Goal: Communication & Community: Participate in discussion

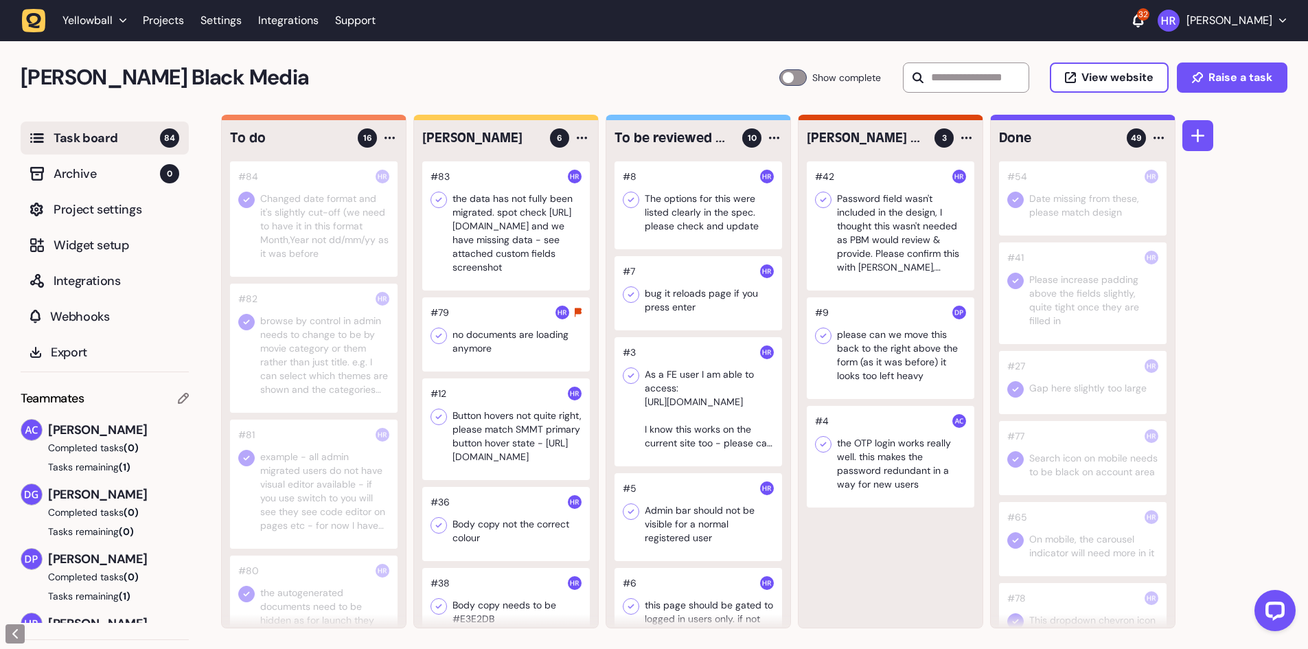
click at [503, 345] on div at bounding box center [506, 334] width 168 height 74
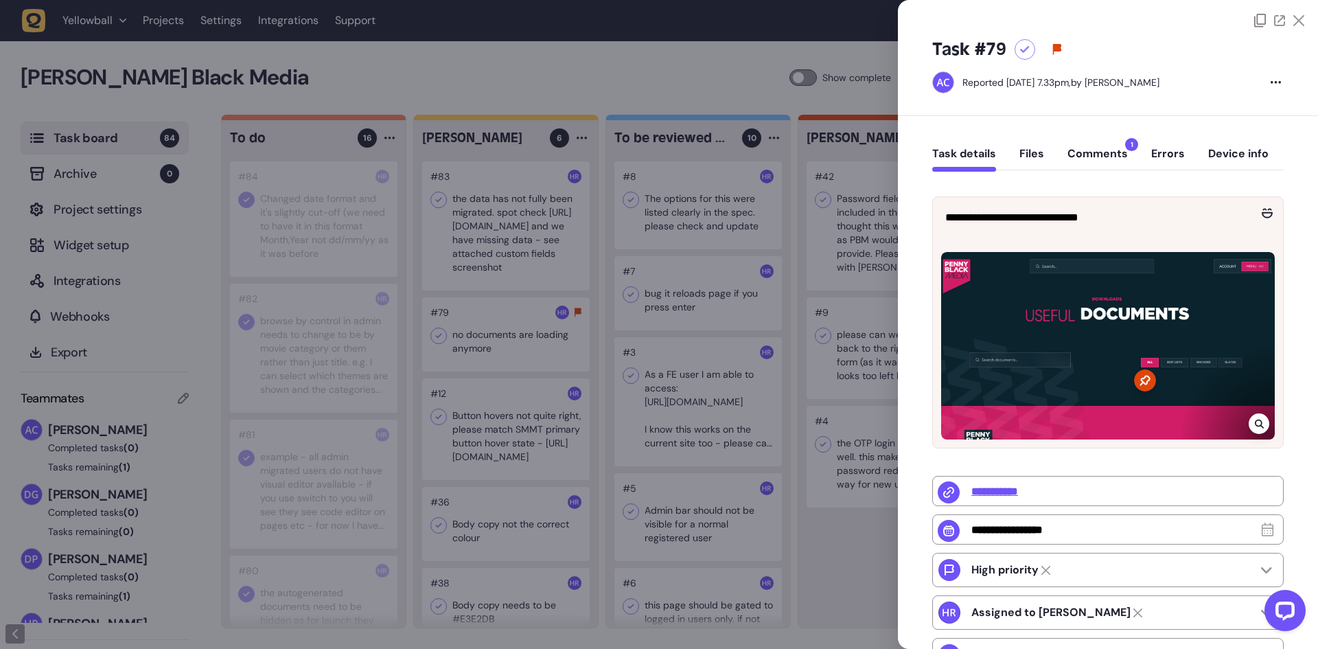
click at [1092, 154] on button "Comments 1" at bounding box center [1098, 159] width 60 height 25
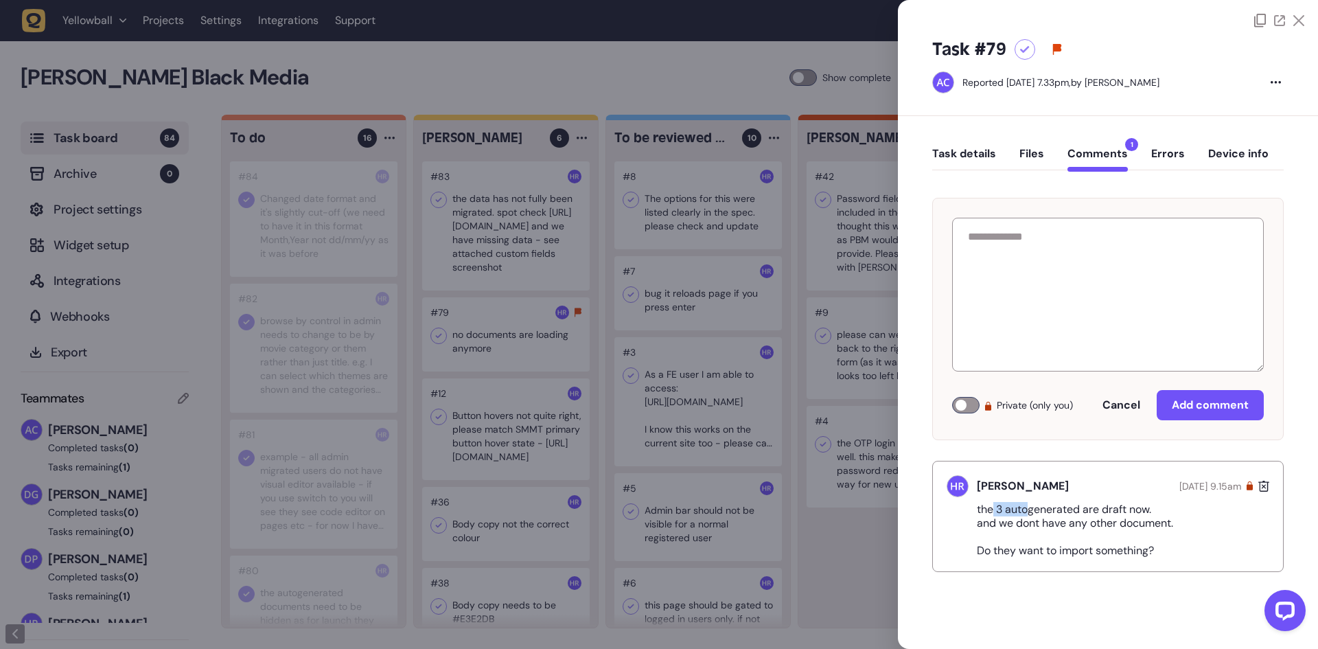
drag, startPoint x: 991, startPoint y: 506, endPoint x: 1029, endPoint y: 509, distance: 38.6
click at [1029, 509] on p "the 3 autogenerated are draft now. and we dont have any other document. Do they…" at bounding box center [1080, 530] width 207 height 55
drag, startPoint x: 981, startPoint y: 524, endPoint x: 1199, endPoint y: 525, distance: 217.7
click at [1199, 525] on div "the 3 autogenerated are draft now. and we dont have any other document. Do they…" at bounding box center [1108, 530] width 323 height 55
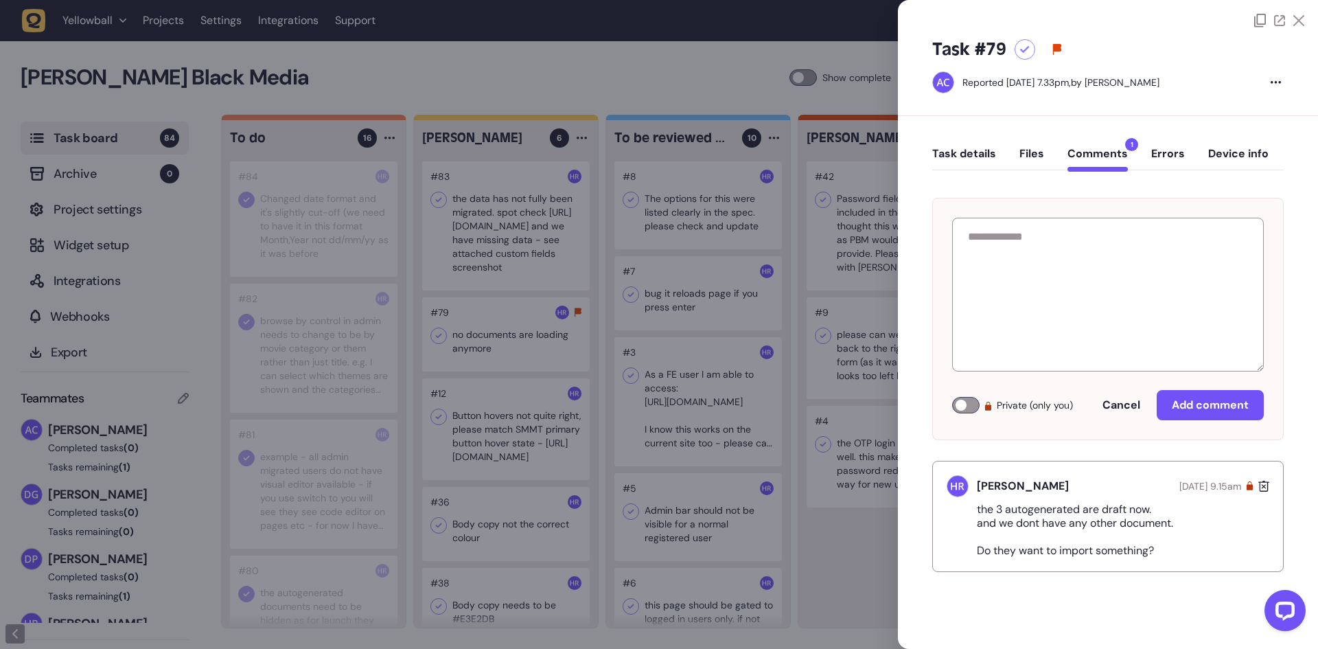
click at [1199, 525] on div "the 3 autogenerated are draft now. and we dont have any other document. Do they…" at bounding box center [1108, 530] width 323 height 55
click at [299, 279] on div at bounding box center [659, 324] width 1318 height 649
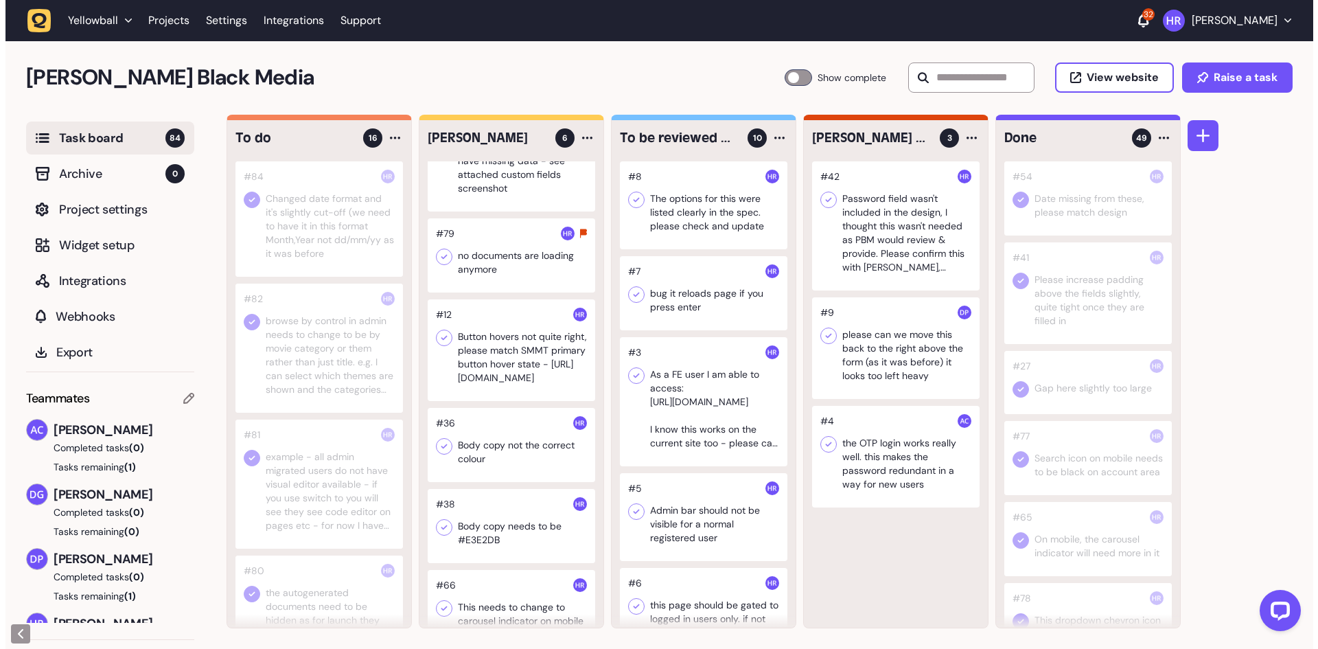
scroll to position [117, 0]
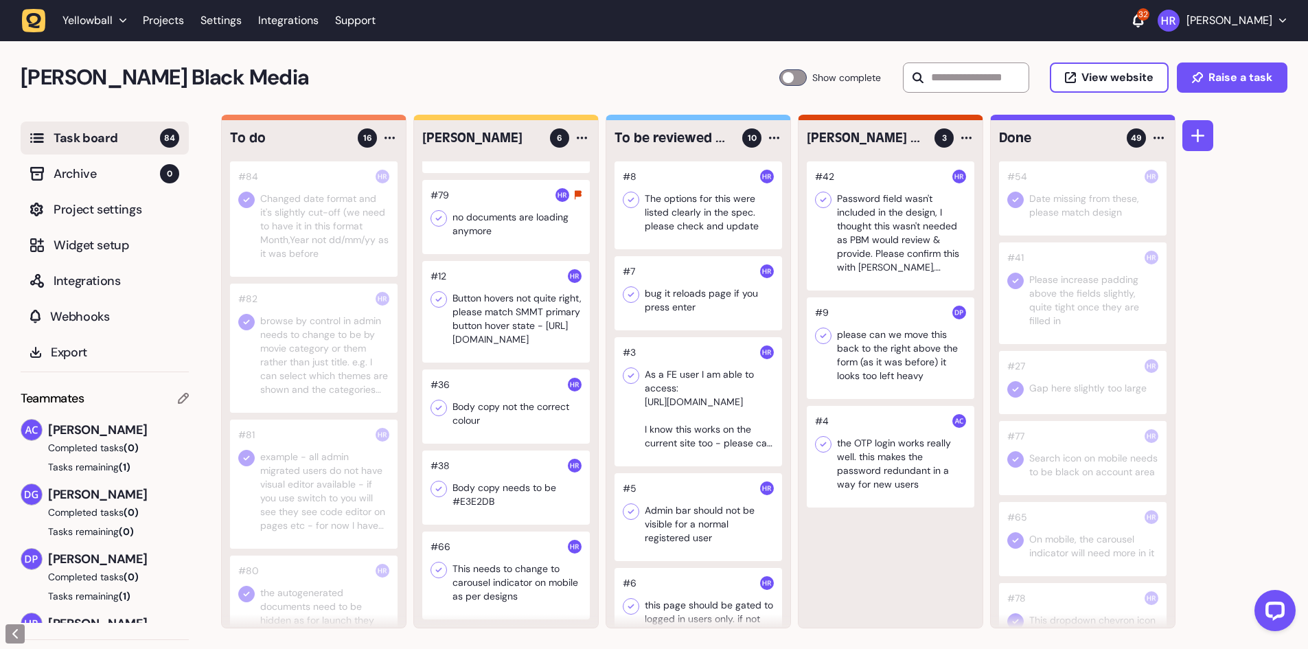
click at [496, 339] on div at bounding box center [506, 312] width 168 height 102
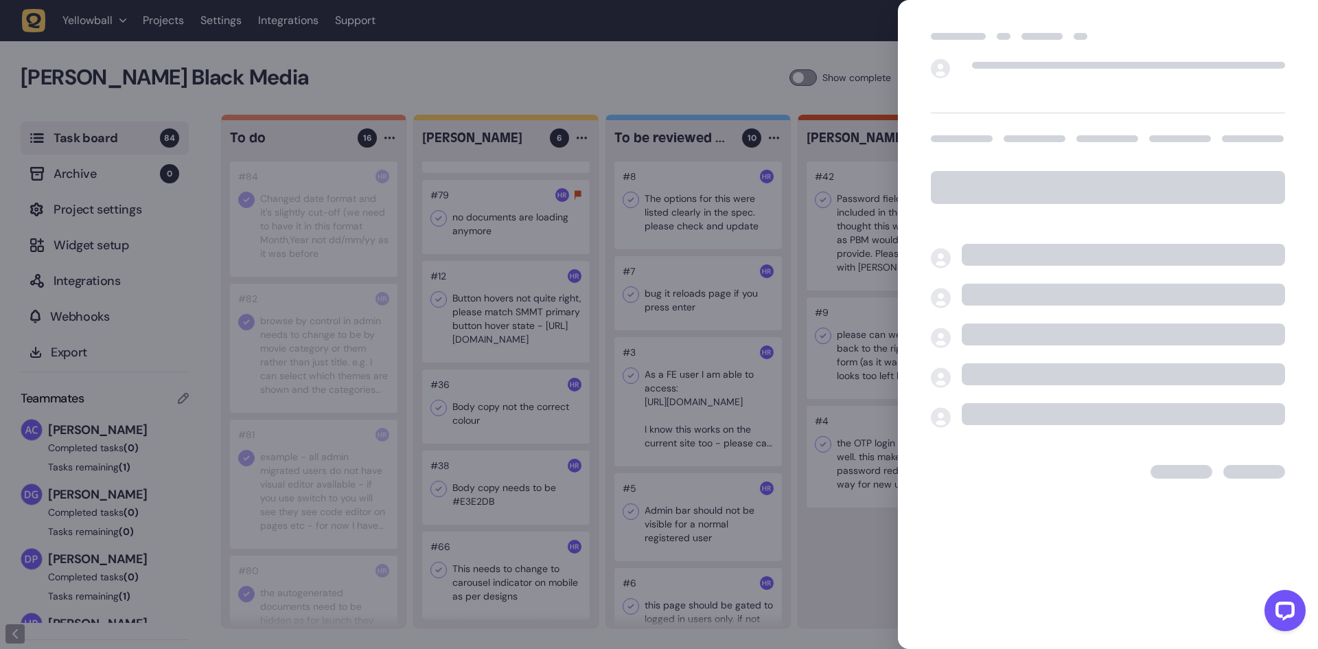
click at [496, 339] on div at bounding box center [659, 324] width 1318 height 649
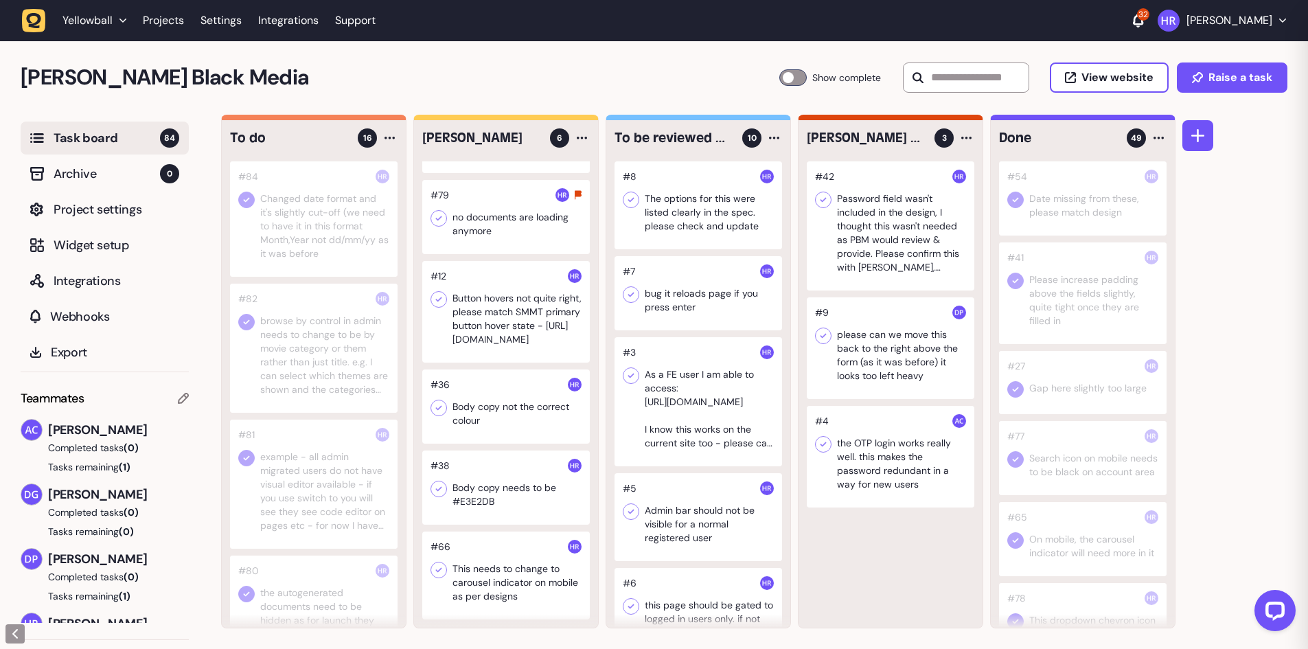
click at [504, 387] on div at bounding box center [506, 406] width 168 height 74
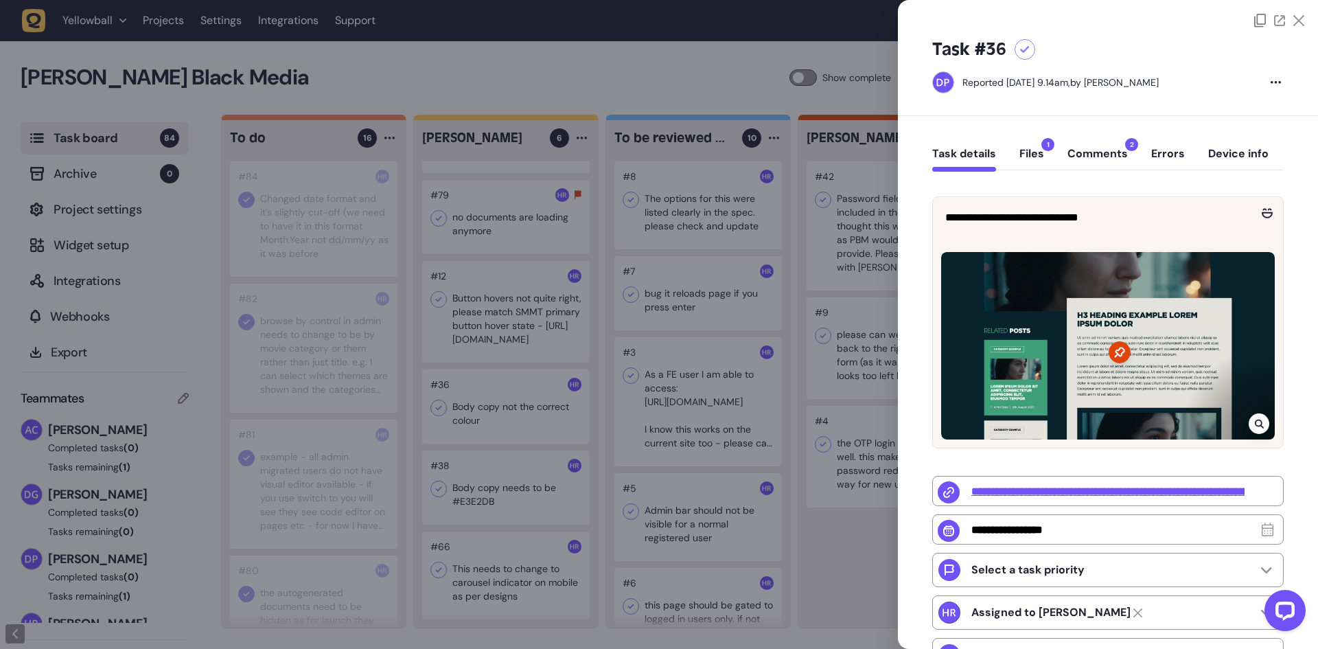
click at [1106, 147] on button "Comments 2" at bounding box center [1098, 159] width 60 height 25
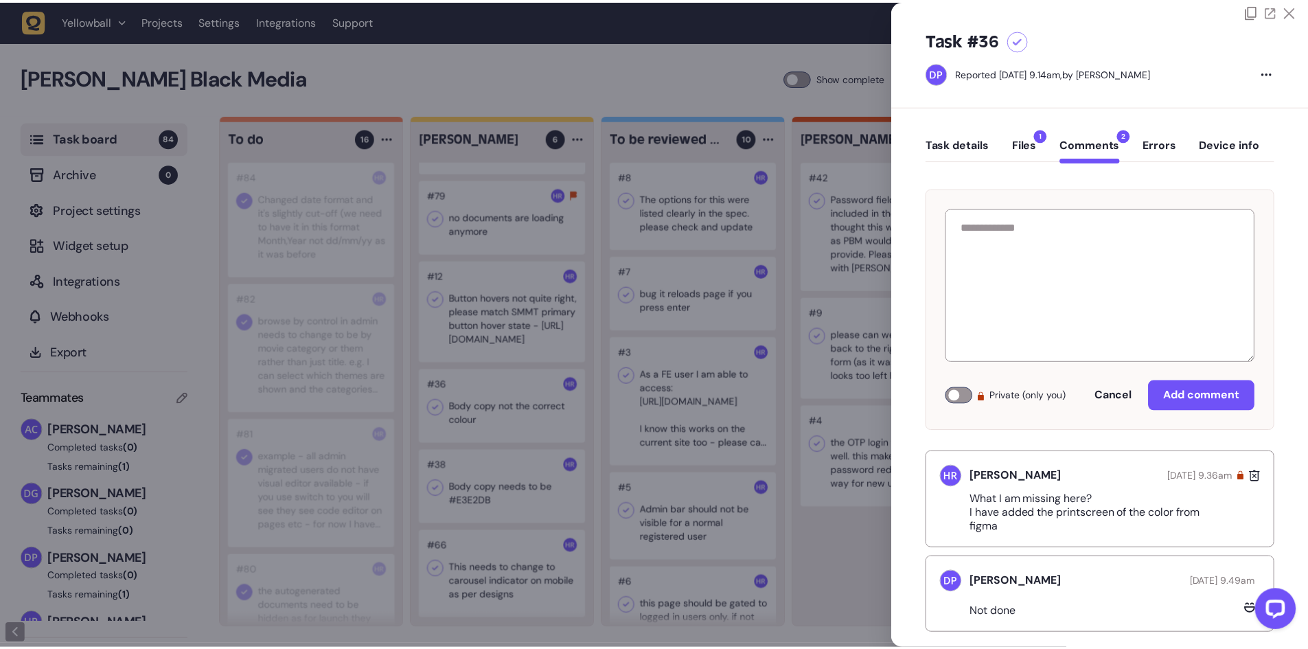
scroll to position [29, 0]
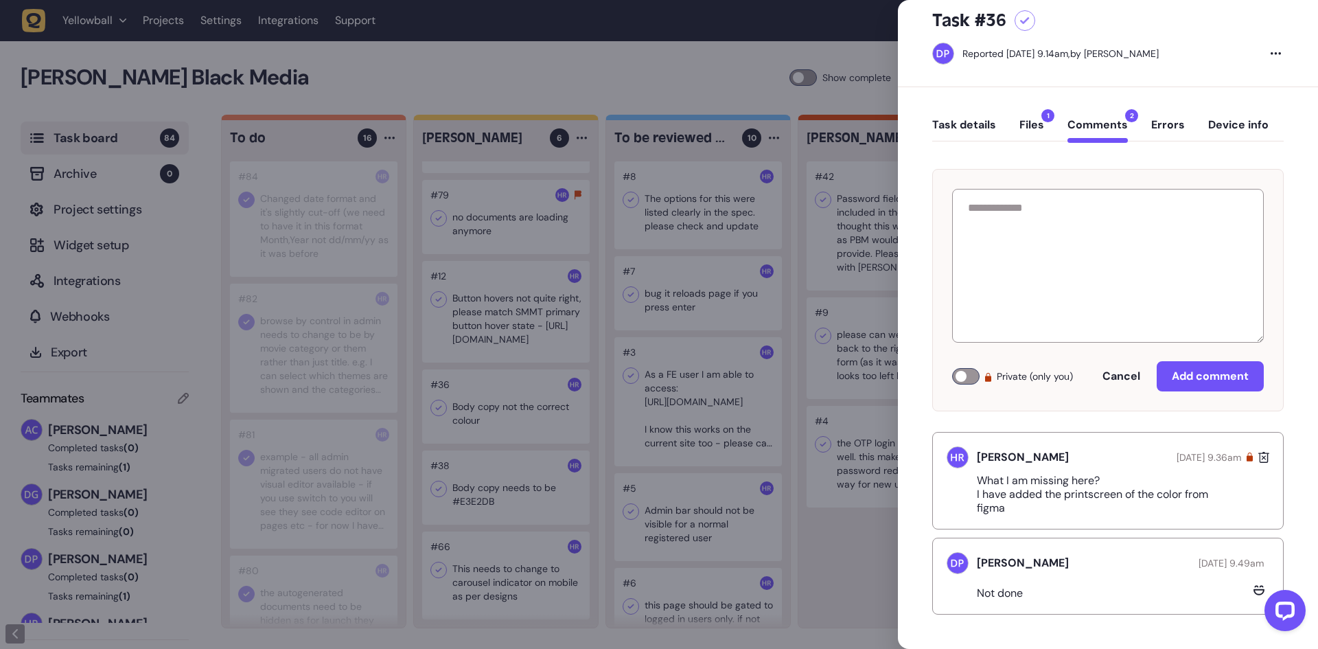
click at [499, 389] on div at bounding box center [659, 324] width 1318 height 649
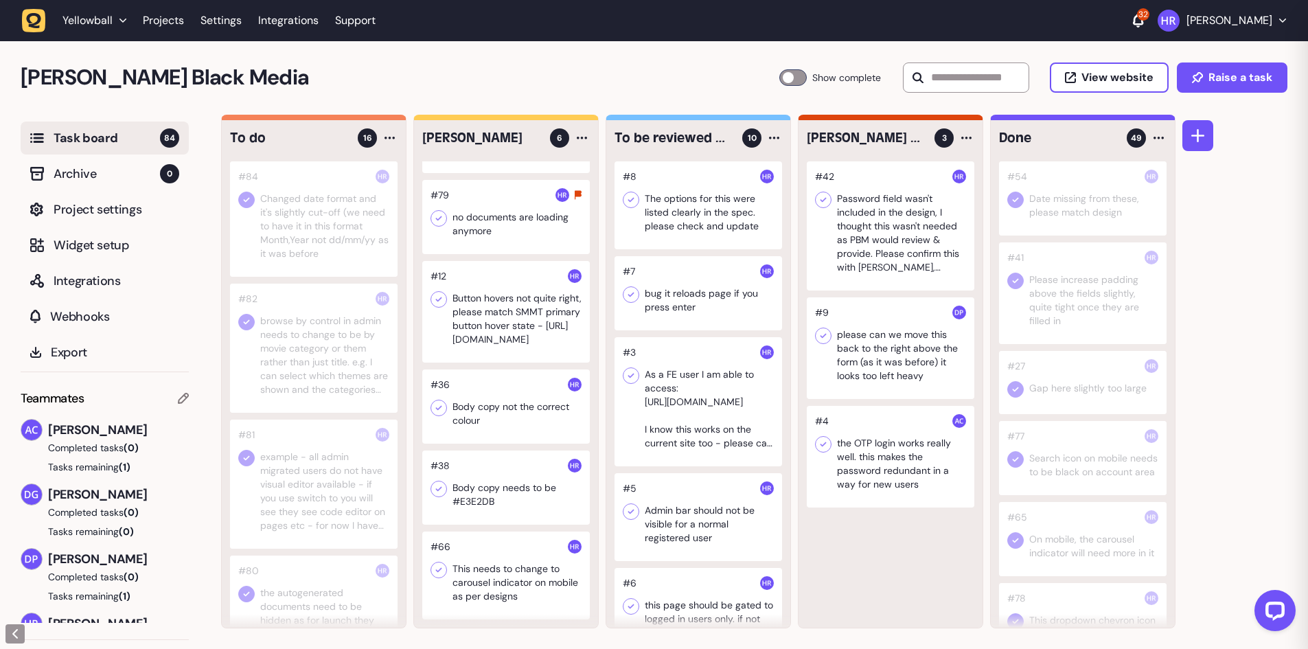
click at [499, 389] on div at bounding box center [506, 406] width 168 height 74
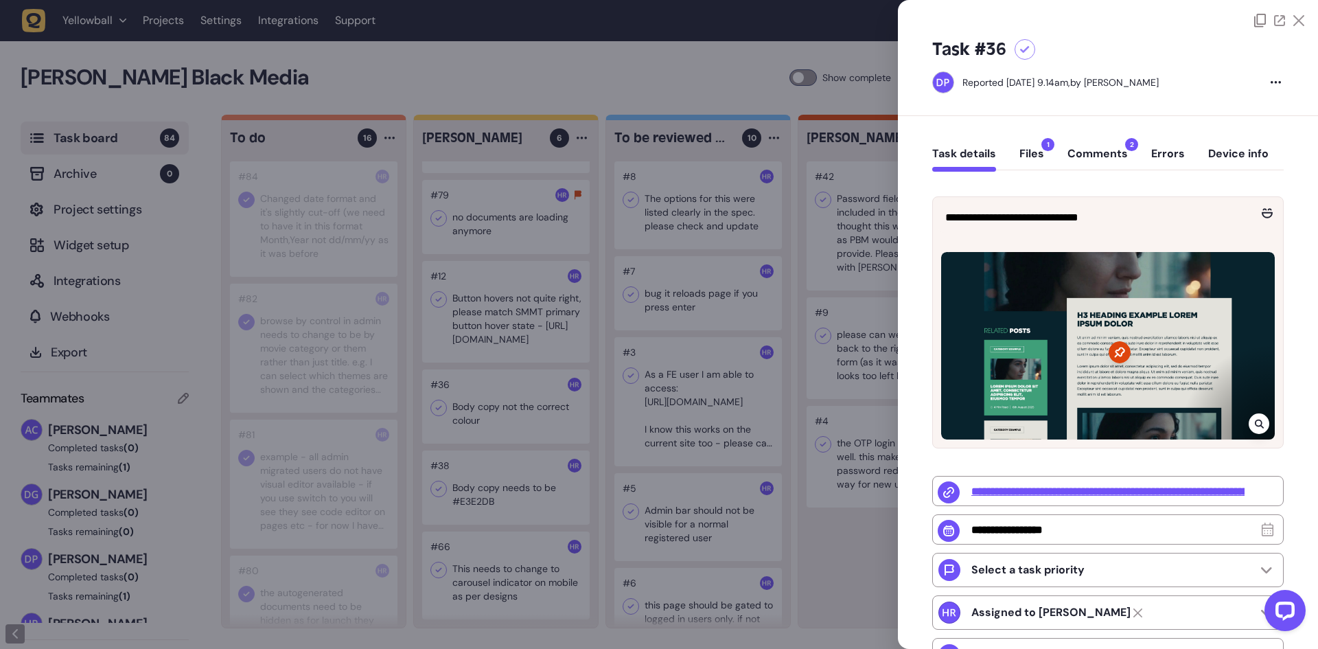
click at [1108, 157] on button "Comments 2" at bounding box center [1098, 159] width 60 height 25
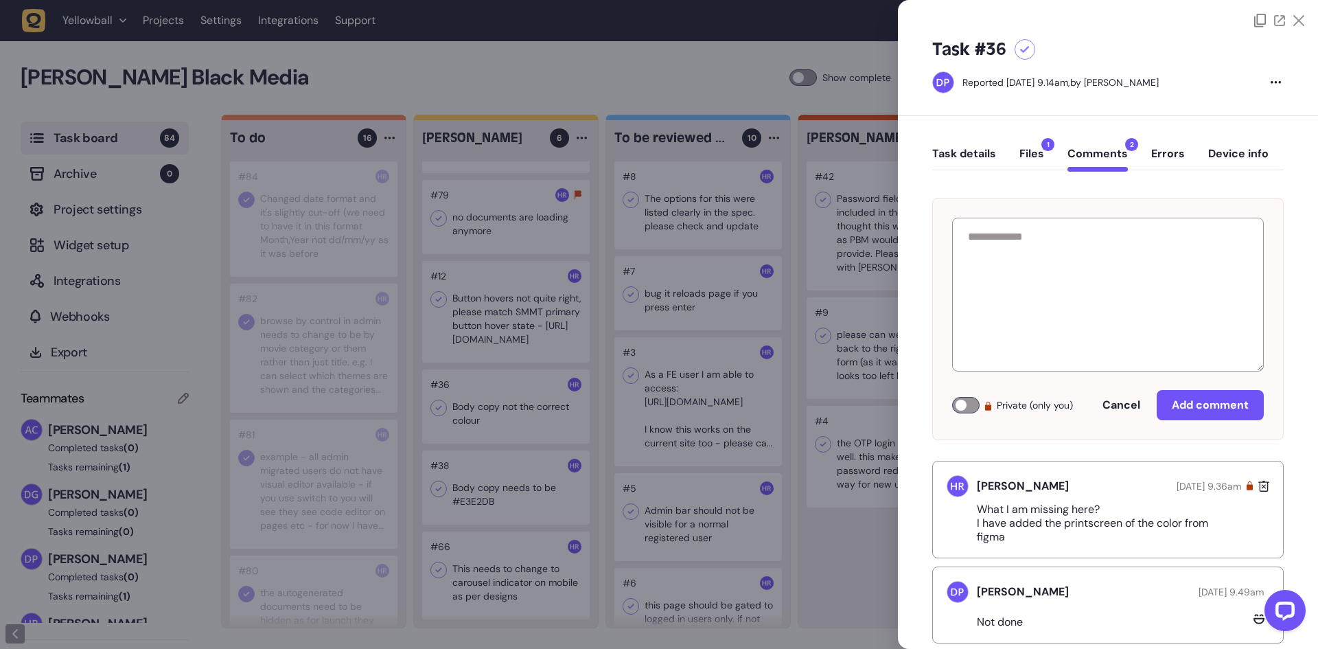
click at [483, 419] on div at bounding box center [659, 324] width 1318 height 649
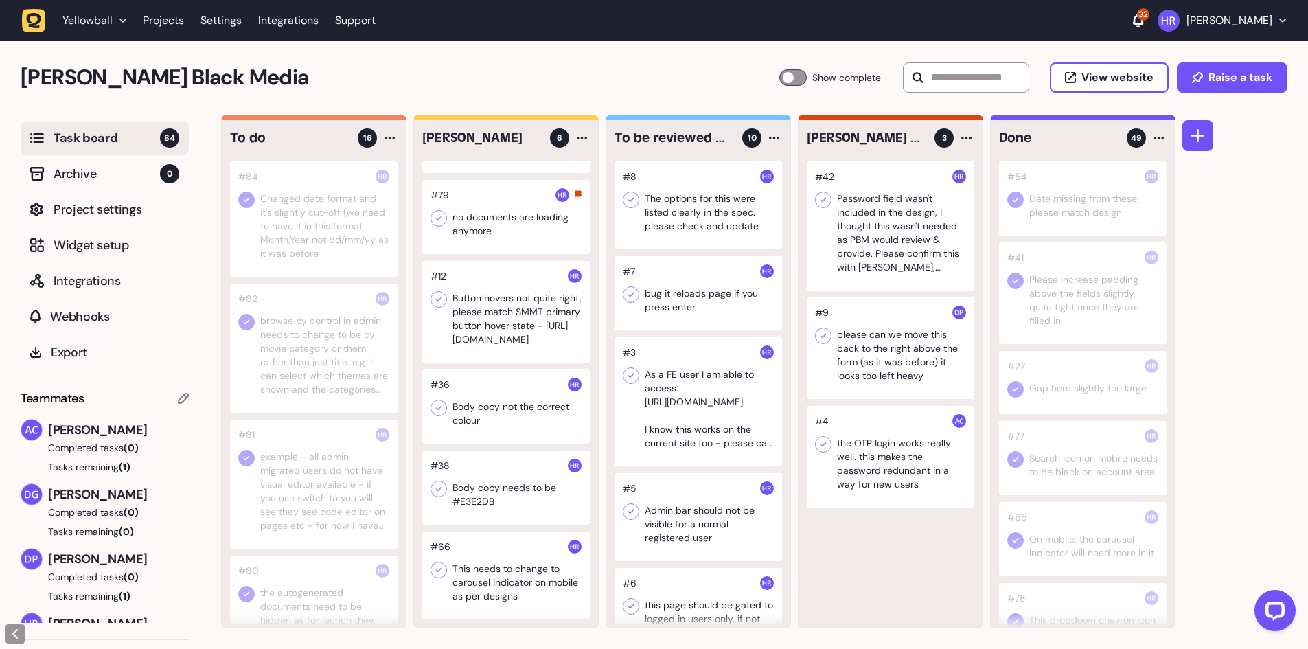
click at [510, 578] on div at bounding box center [506, 575] width 168 height 88
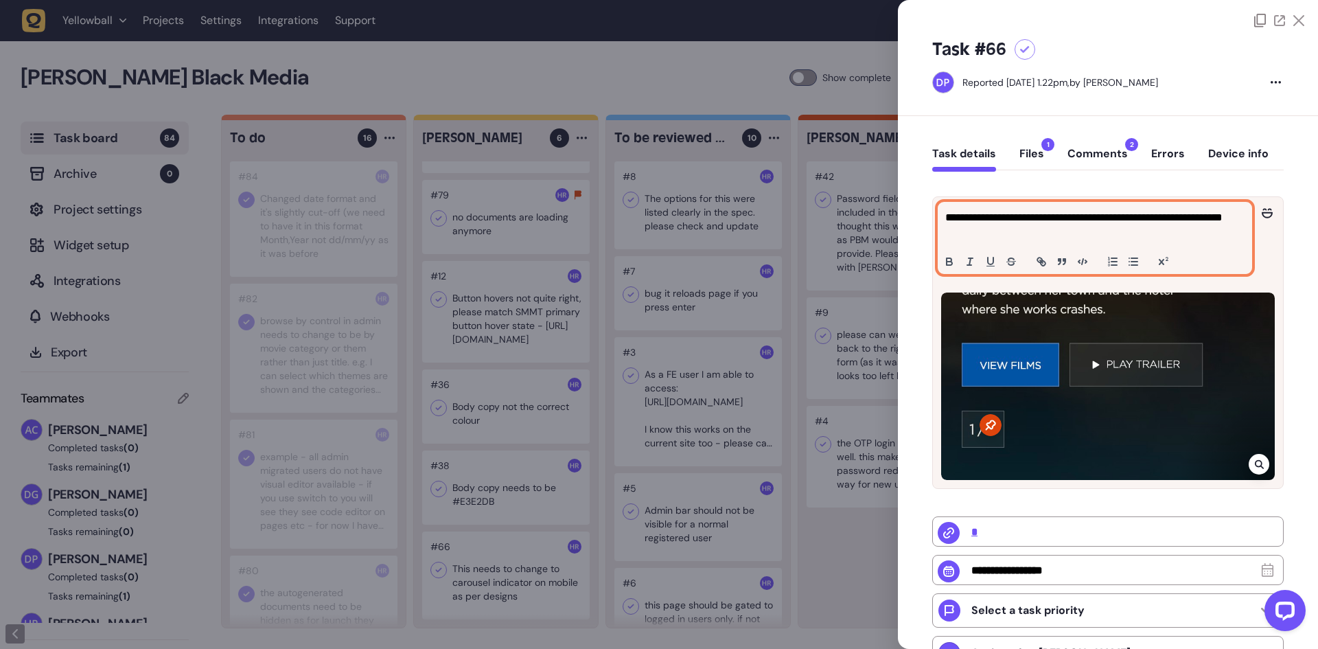
click at [1032, 233] on p "**********" at bounding box center [1094, 225] width 296 height 33
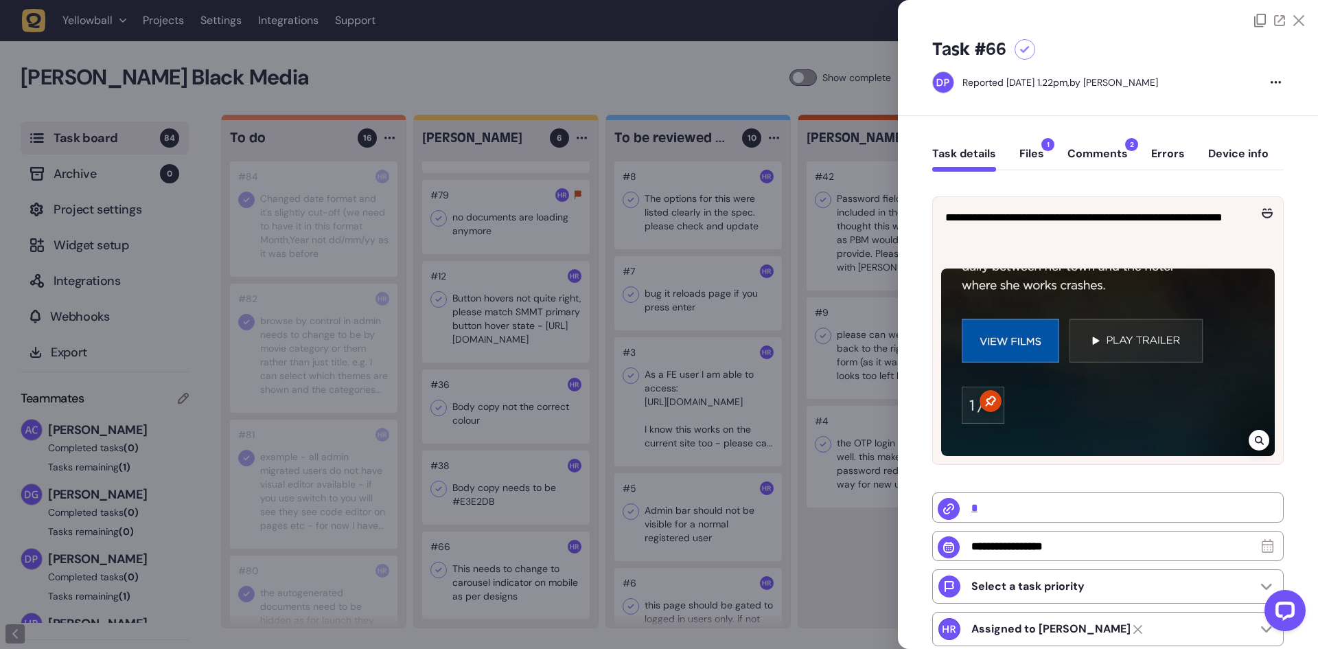
click at [1094, 143] on div "Task details Files 1 Comments 2 Errors Device info" at bounding box center [1108, 157] width 352 height 41
click at [1093, 150] on button "Comments 2" at bounding box center [1098, 159] width 60 height 25
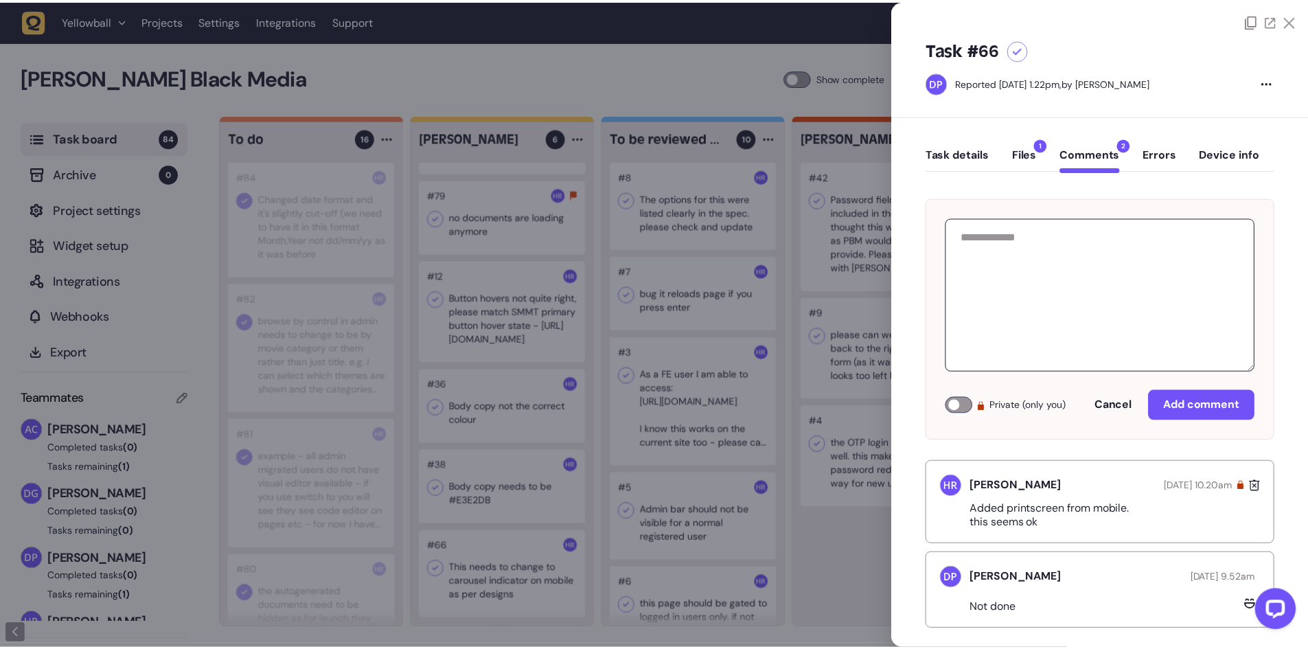
scroll to position [15, 0]
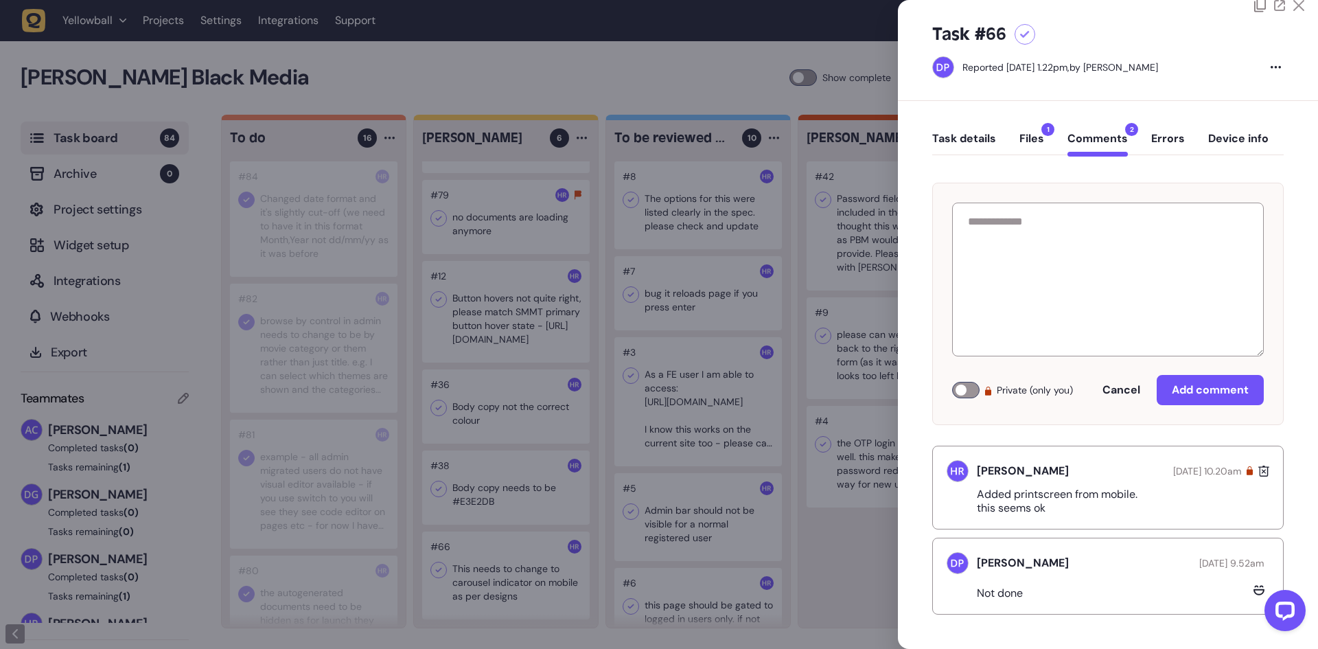
click at [816, 516] on div at bounding box center [659, 324] width 1318 height 649
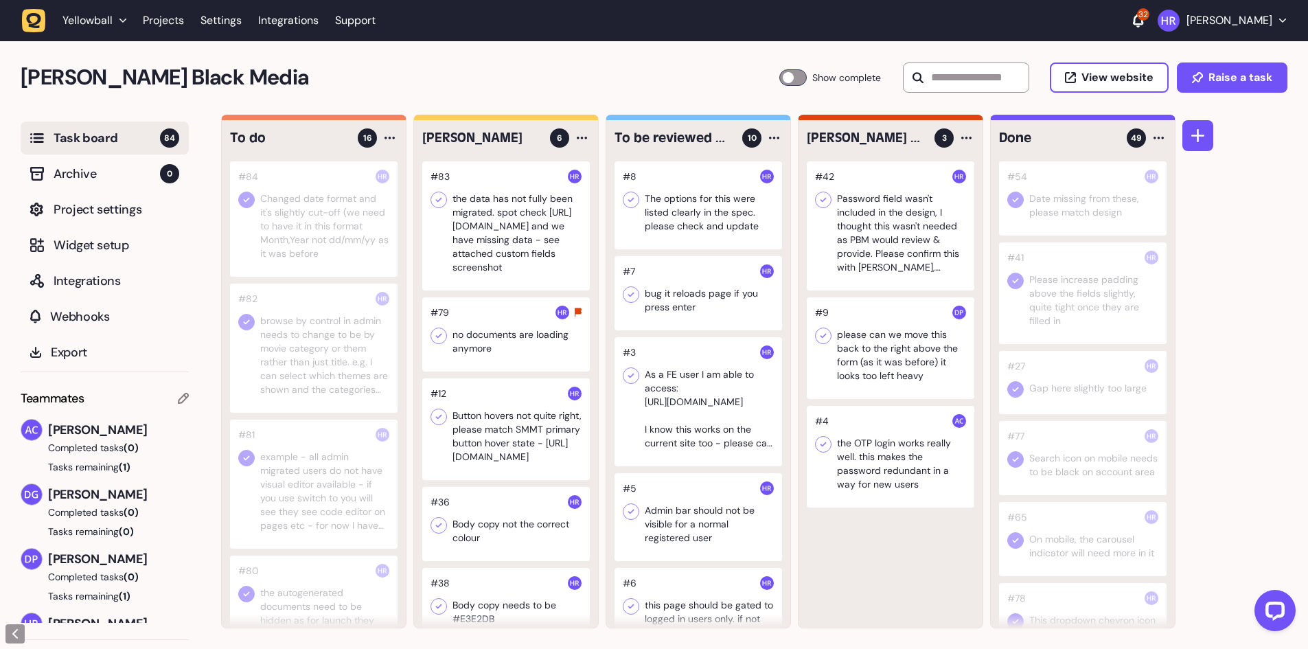
scroll to position [117, 0]
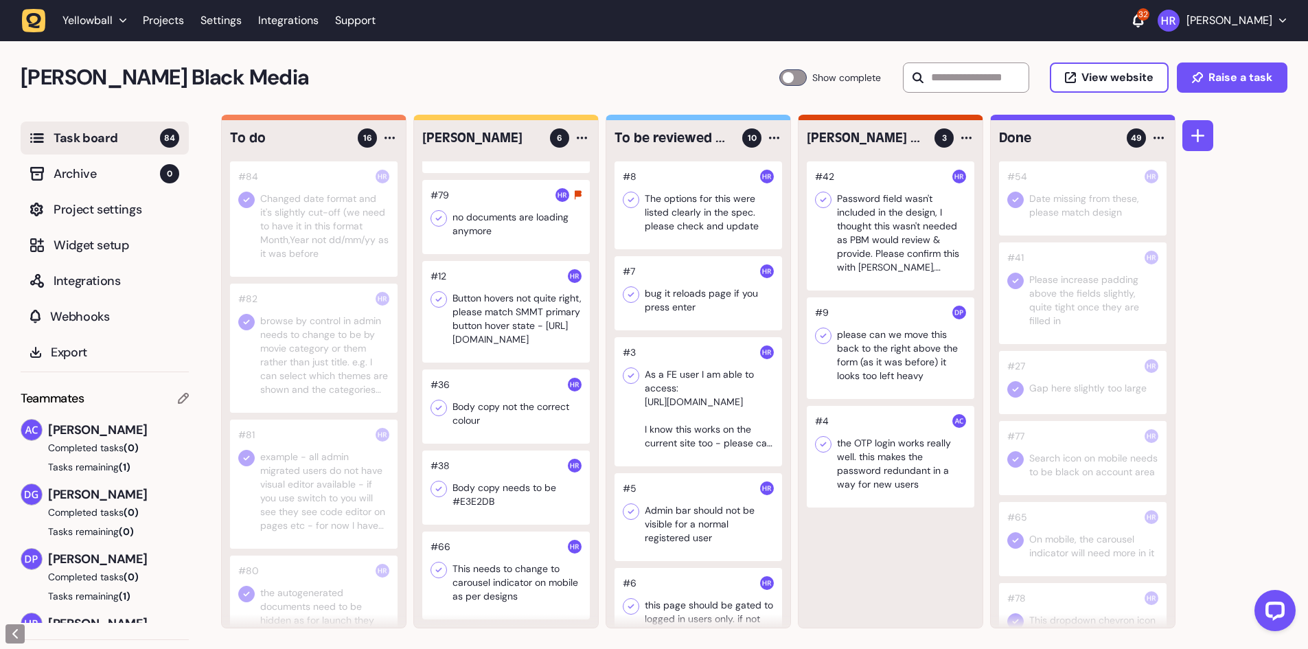
click at [847, 544] on div "#42 Password field wasn't included in the design, I thought this wasn't needed …" at bounding box center [891, 394] width 184 height 466
